Goal: Task Accomplishment & Management: Use online tool/utility

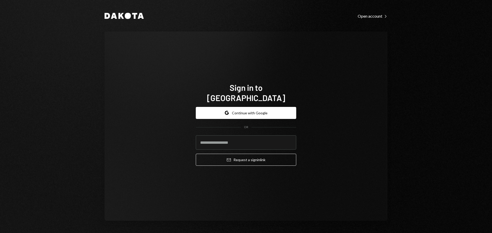
click at [382, 123] on div "Sign in to Dakota Google Continue with Google OR Email Request a sign in link" at bounding box center [246, 127] width 283 height 190
click at [228, 107] on button "Google Continue with Google" at bounding box center [246, 113] width 100 height 12
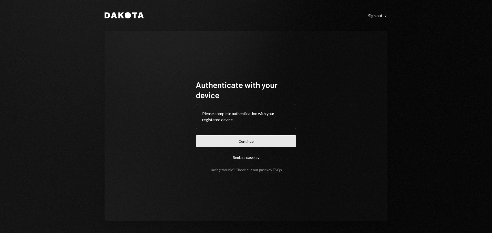
click at [265, 140] on button "Continue" at bounding box center [246, 142] width 100 height 12
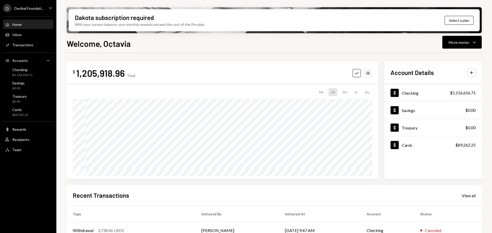
click at [51, 6] on icon "Caret Down" at bounding box center [51, 8] width 6 height 6
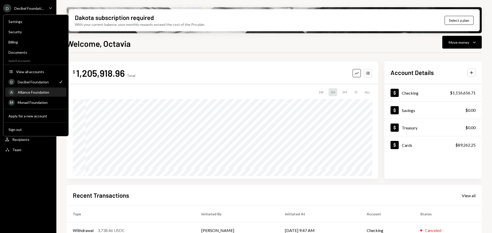
click at [32, 92] on div "Alliance Foundation" at bounding box center [41, 92] width 46 height 4
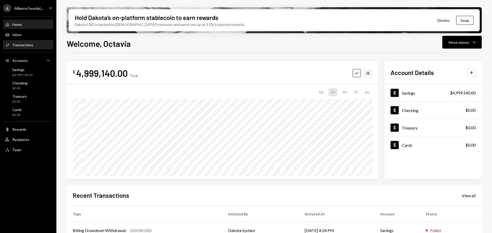
click at [19, 46] on div "Transactions" at bounding box center [22, 45] width 21 height 4
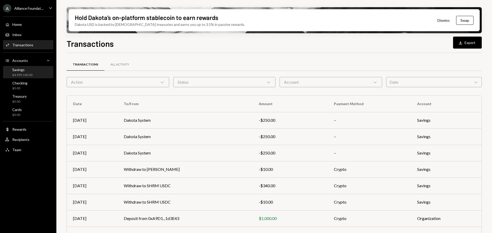
click at [24, 73] on div "$4,999,140.00" at bounding box center [22, 75] width 20 height 4
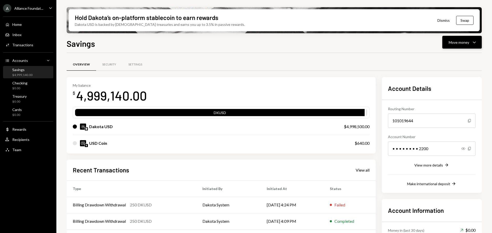
click at [454, 43] on div "Move money" at bounding box center [459, 42] width 21 height 5
click at [449, 60] on div "Send" at bounding box center [457, 57] width 37 height 5
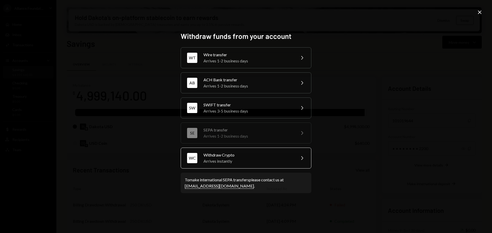
click at [226, 154] on div "Withdraw Crypto" at bounding box center [247, 155] width 89 height 6
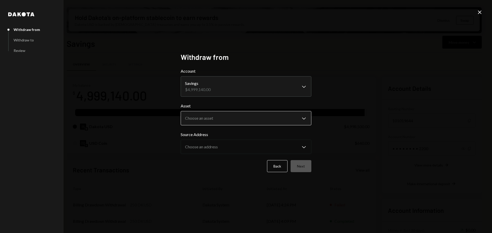
click at [220, 118] on body "A Alliance Foundat... Caret Down Home Home Inbox Inbox Activities Transactions …" at bounding box center [246, 116] width 492 height 233
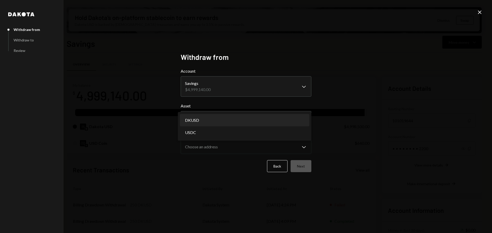
select select "*****"
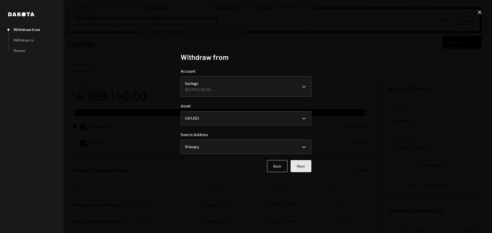
click at [301, 168] on button "Next" at bounding box center [301, 166] width 21 height 12
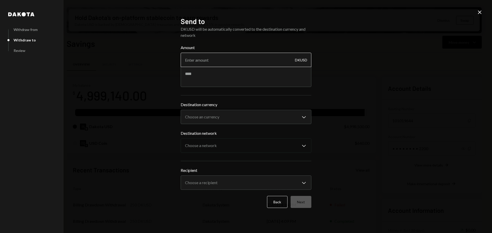
click at [224, 62] on input "Amount" at bounding box center [246, 60] width 131 height 14
click at [212, 60] on input "Amount" at bounding box center [246, 60] width 131 height 14
paste input "21250"
click at [194, 59] on input "21250" at bounding box center [246, 60] width 131 height 14
type input "21240"
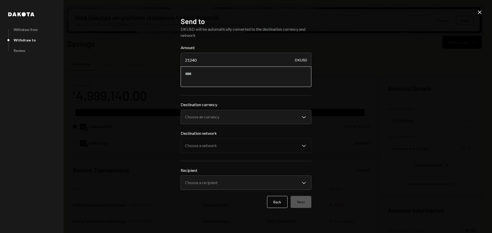
click at [232, 76] on textarea at bounding box center [246, 77] width 131 height 21
type textarea "**********"
click at [223, 120] on body "A Alliance Foundat... Caret Down Home Home Inbox Inbox Activities Transactions …" at bounding box center [246, 116] width 492 height 233
click at [225, 116] on body "A Alliance Foundat... Caret Down Home Home Inbox Inbox Activities Transactions …" at bounding box center [246, 116] width 492 height 233
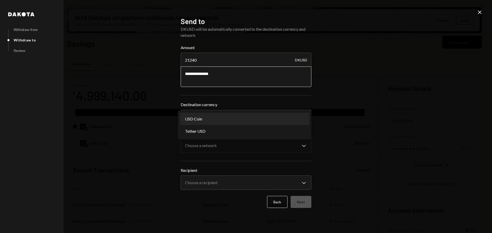
select select "****"
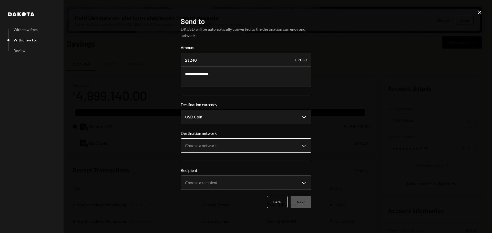
click at [238, 147] on body "A Alliance Foundat... Caret Down Home Home Inbox Inbox Activities Transactions …" at bounding box center [246, 116] width 492 height 233
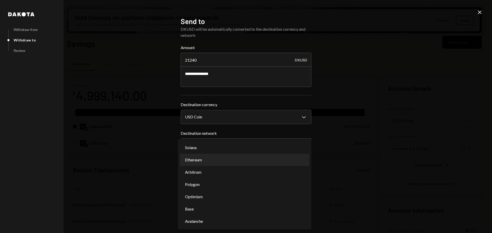
select select "**********"
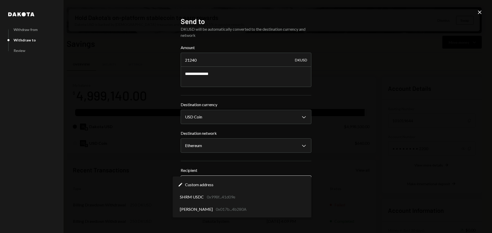
click at [264, 183] on body "A Alliance Foundat... Caret Down Home Home Inbox Inbox Activities Transactions …" at bounding box center [246, 116] width 492 height 233
select select "**********"
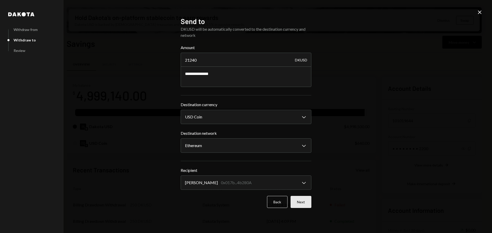
click at [303, 199] on button "Next" at bounding box center [301, 202] width 21 height 12
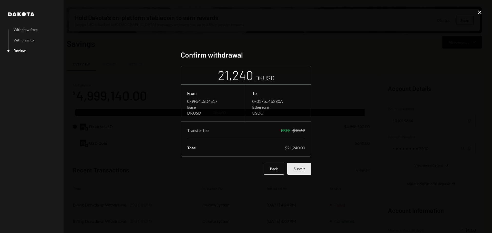
click at [295, 168] on button "Submit" at bounding box center [299, 169] width 24 height 12
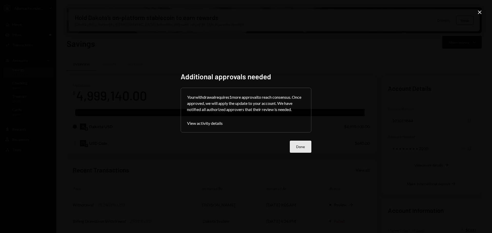
click at [304, 146] on button "Done" at bounding box center [301, 147] width 22 height 12
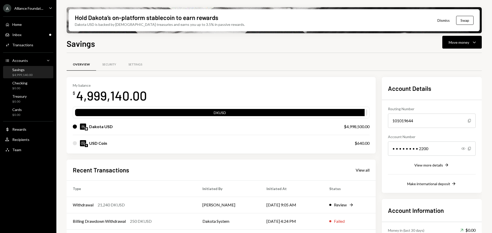
click at [42, 3] on ul "A Alliance Foundat... Caret Down Home Home Inbox Inbox Activities Transactions …" at bounding box center [28, 78] width 56 height 156
click at [43, 7] on div "Alliance Foundat..." at bounding box center [28, 8] width 29 height 4
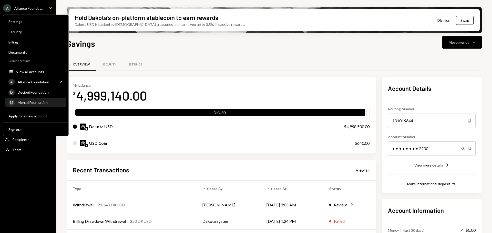
click at [39, 101] on div "Monad Foundation" at bounding box center [41, 102] width 46 height 4
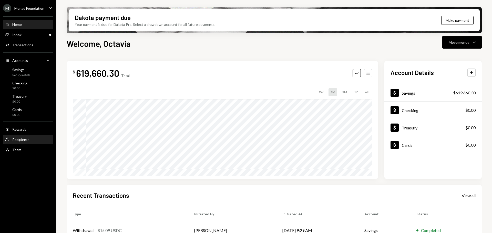
click at [25, 140] on div "Recipients" at bounding box center [20, 140] width 17 height 4
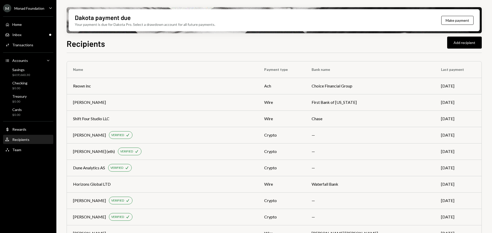
click at [303, 42] on div "Recipients Add recipient" at bounding box center [274, 42] width 415 height 11
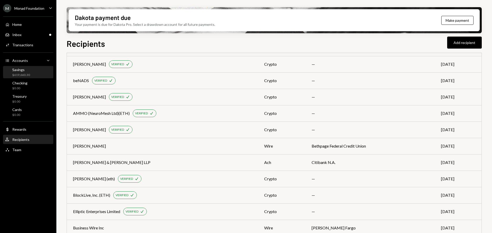
click at [25, 71] on div "Savings" at bounding box center [21, 70] width 18 height 4
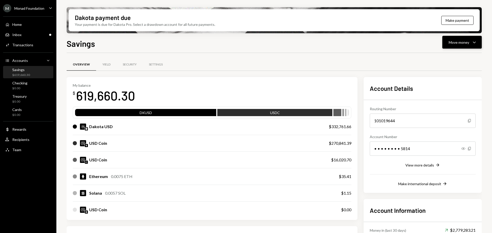
click at [465, 46] on button "Move money Caret Down" at bounding box center [461, 42] width 39 height 13
click at [454, 57] on div "Send" at bounding box center [457, 57] width 37 height 5
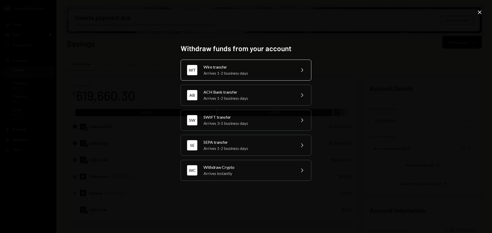
click at [236, 67] on div "Wire transfer" at bounding box center [247, 67] width 89 height 6
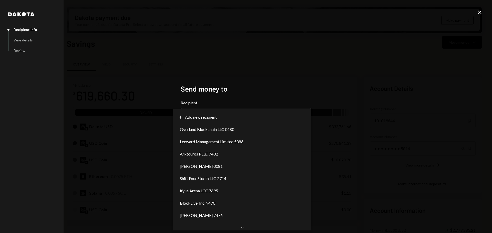
click at [227, 114] on body "M Monad Foundation Caret Down Home Home Inbox Inbox Activities Transactions Acc…" at bounding box center [246, 116] width 492 height 233
select select "**********"
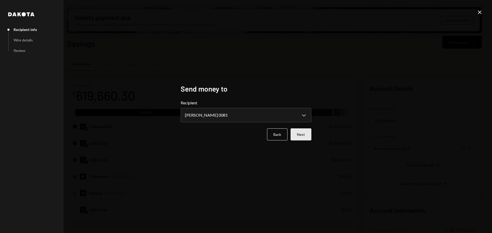
click at [310, 136] on button "Next" at bounding box center [301, 135] width 21 height 12
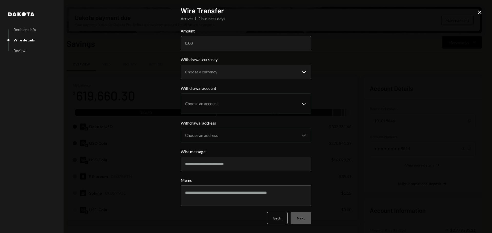
click at [224, 43] on input "Amount" at bounding box center [246, 43] width 131 height 14
paste input "360"
type input "360"
click at [209, 70] on body "M Monad Foundation Caret Down Home Home Inbox Inbox Activities Transactions Acc…" at bounding box center [246, 116] width 492 height 233
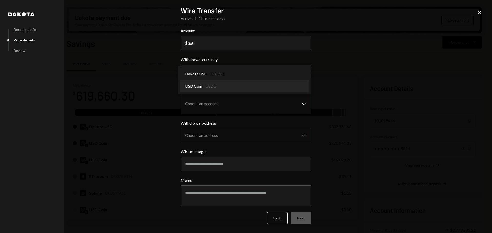
select select "****"
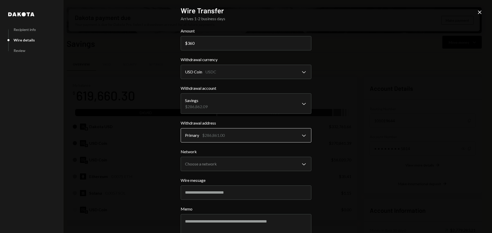
scroll to position [28, 0]
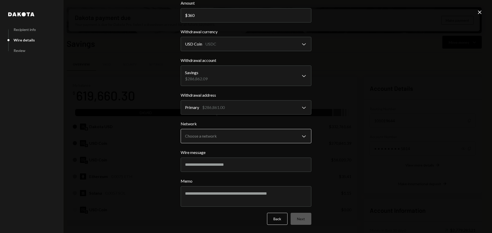
click at [227, 137] on body "M Monad Foundation Caret Down Home Home Inbox Inbox Activities Transactions Acc…" at bounding box center [246, 116] width 492 height 233
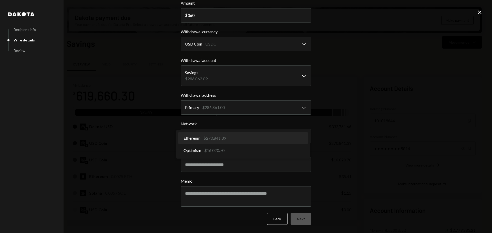
select select "**********"
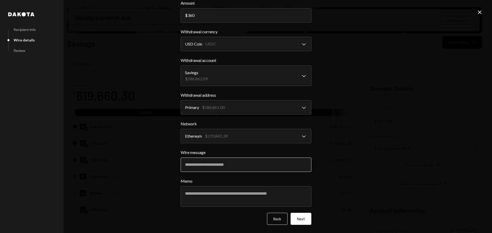
click at [227, 167] on input "Wire message" at bounding box center [246, 165] width 131 height 14
paste input "****"
type input "****"
click at [216, 199] on textarea "Memo" at bounding box center [246, 197] width 131 height 21
paste textarea "*****"
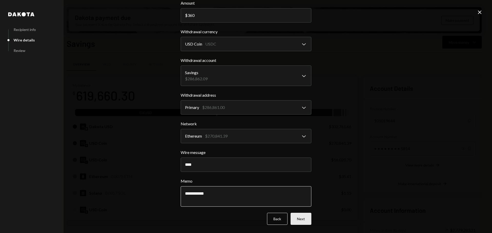
type textarea "**********"
click at [304, 221] on button "Next" at bounding box center [301, 219] width 21 height 12
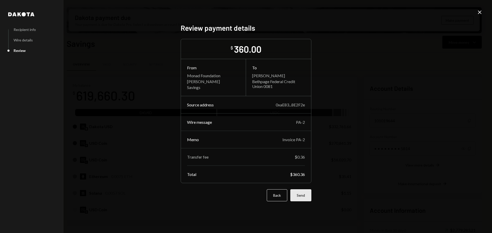
click at [304, 199] on button "Send" at bounding box center [300, 196] width 21 height 12
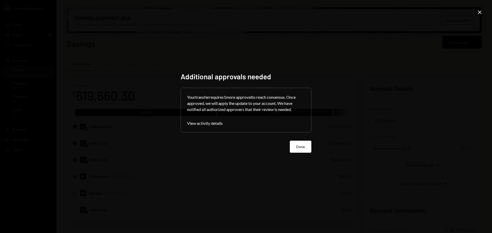
drag, startPoint x: 297, startPoint y: 149, endPoint x: 299, endPoint y: 149, distance: 2.6
click at [297, 149] on button "Done" at bounding box center [301, 147] width 22 height 12
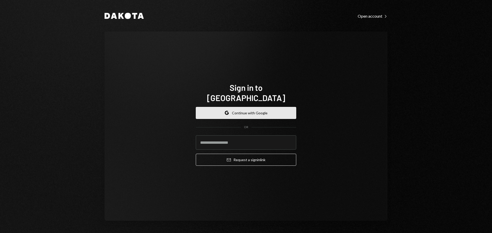
click at [246, 108] on button "Google Continue with Google" at bounding box center [246, 113] width 100 height 12
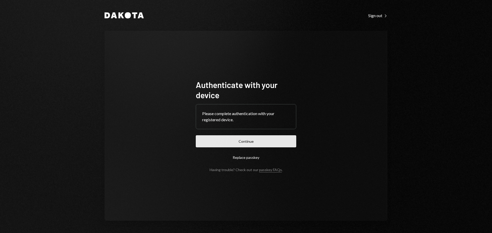
click at [258, 142] on button "Continue" at bounding box center [246, 142] width 100 height 12
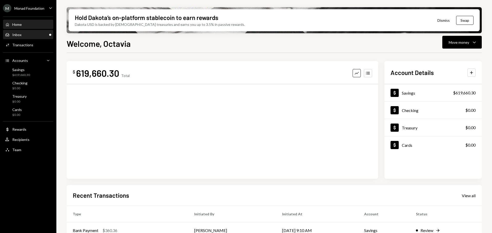
click at [26, 35] on div "Inbox Inbox" at bounding box center [28, 35] width 46 height 5
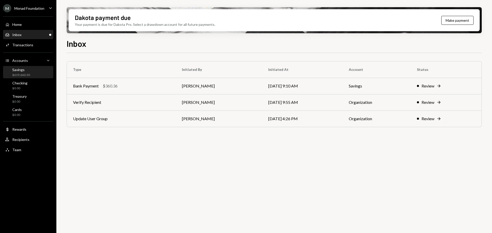
click at [25, 72] on div "Savings" at bounding box center [21, 70] width 18 height 4
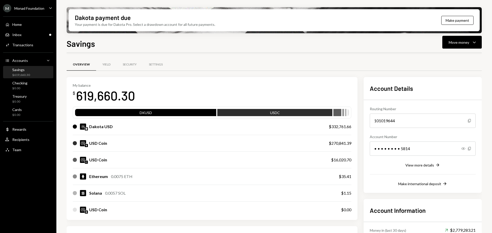
scroll to position [131, 0]
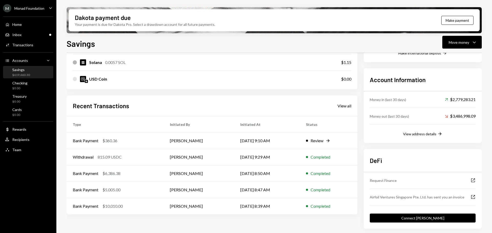
click at [38, 2] on ul "M Monad Foundation Caret Down Home Home Inbox Inbox Activities Transactions Acc…" at bounding box center [28, 78] width 56 height 156
click at [39, 7] on div "Monad Foundation" at bounding box center [29, 8] width 30 height 4
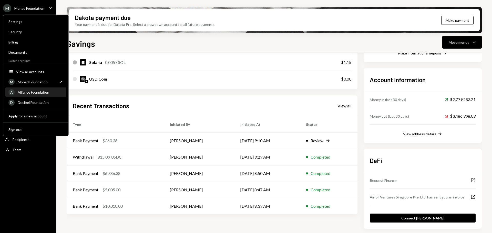
click at [34, 92] on div "Alliance Foundation" at bounding box center [41, 92] width 46 height 4
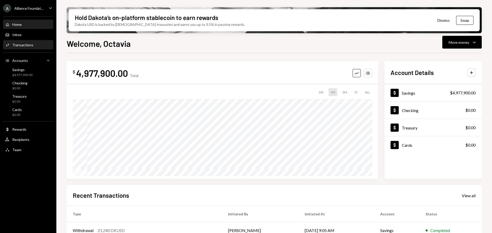
click at [26, 43] on div "Transactions" at bounding box center [22, 45] width 21 height 4
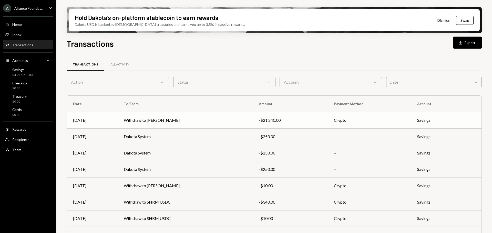
click at [147, 119] on td "Withdraw to Ani Banerjee" at bounding box center [185, 120] width 135 height 16
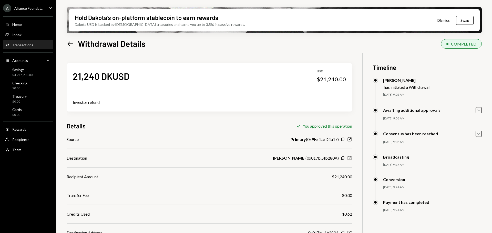
click at [350, 158] on icon "New Window" at bounding box center [349, 158] width 5 height 5
click at [22, 72] on div "Savings" at bounding box center [22, 70] width 20 height 4
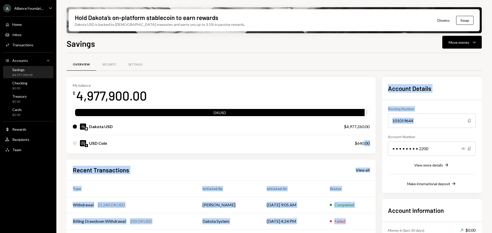
drag, startPoint x: 367, startPoint y: 142, endPoint x: 381, endPoint y: 139, distance: 14.5
click at [381, 139] on div "My balance $ 4,977,900.00 DKUSD Dakota USD $4,977,260.00 USD Coin $640.00 Recen…" at bounding box center [274, 178] width 415 height 202
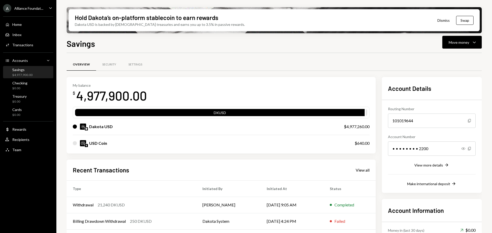
drag, startPoint x: 354, startPoint y: 144, endPoint x: 349, endPoint y: 144, distance: 4.6
click at [353, 144] on div "USD Coin $640.00" at bounding box center [221, 143] width 297 height 16
drag, startPoint x: 357, startPoint y: 142, endPoint x: 373, endPoint y: 142, distance: 16.1
click at [373, 142] on div "My balance $ 4,977,900.00 DKUSD Dakota USD $4,977,260.00 USD Coin $640.00" at bounding box center [221, 115] width 309 height 77
click at [12, 85] on div "Checking $0.00" at bounding box center [16, 86] width 22 height 10
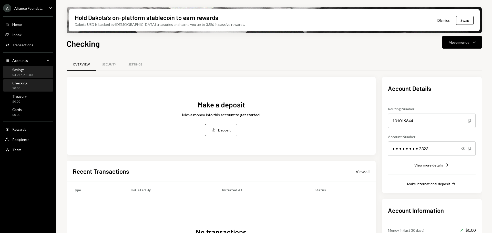
click at [27, 71] on div "Savings" at bounding box center [22, 70] width 20 height 4
